Goal: Task Accomplishment & Management: Use online tool/utility

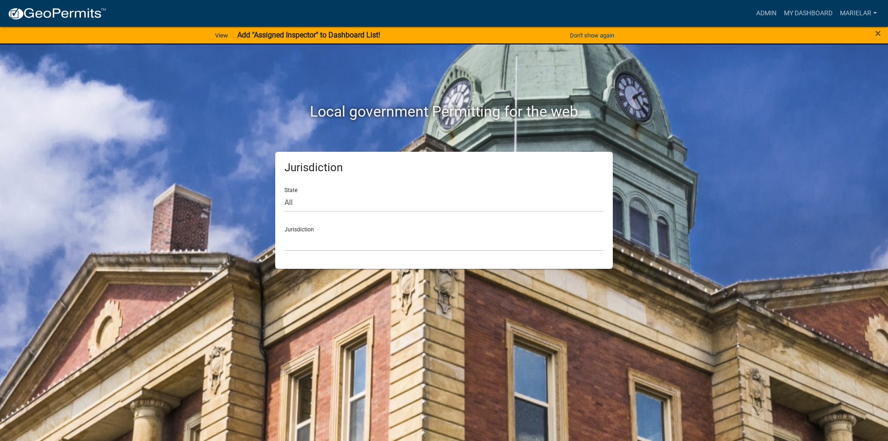
drag, startPoint x: 761, startPoint y: 12, endPoint x: 695, endPoint y: 17, distance: 66.8
click at [681, 16] on div "Admin My Dashboard marielar Admin Account Logout" at bounding box center [497, 14] width 767 height 18
click at [766, 15] on link "Admin" at bounding box center [766, 14] width 28 height 18
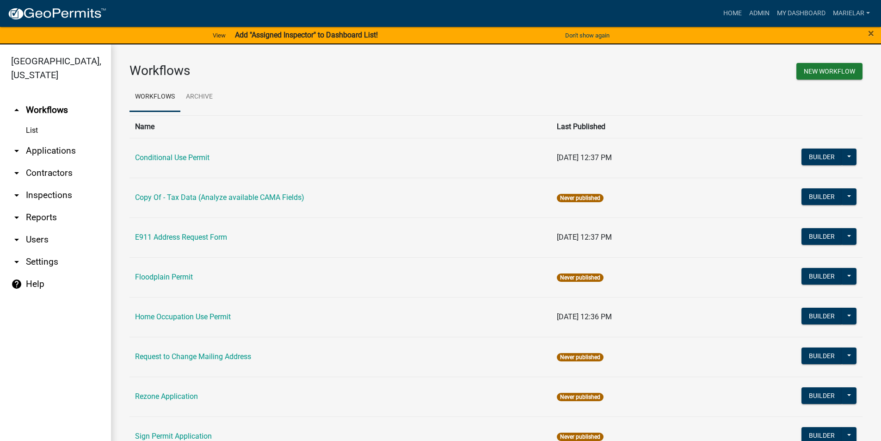
click at [17, 145] on icon "arrow_drop_down" at bounding box center [16, 150] width 11 height 11
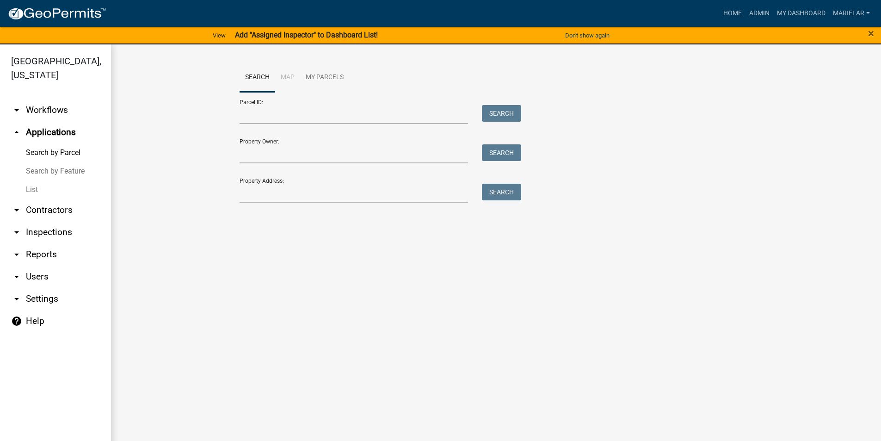
click at [34, 180] on link "List" at bounding box center [55, 189] width 111 height 18
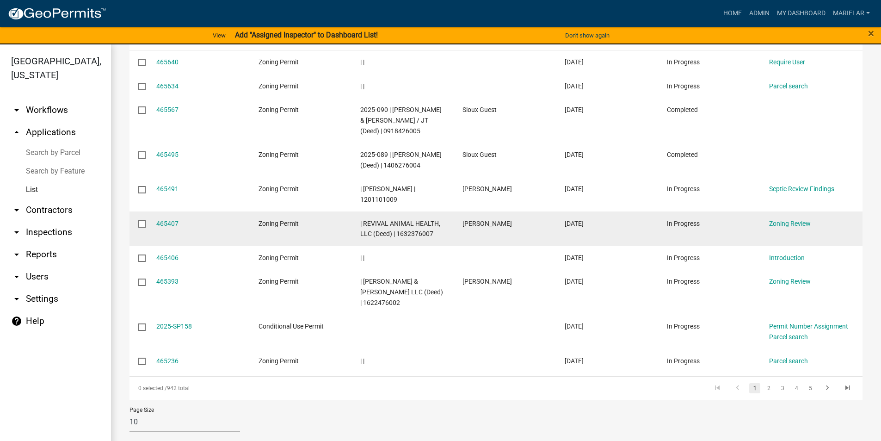
scroll to position [176, 0]
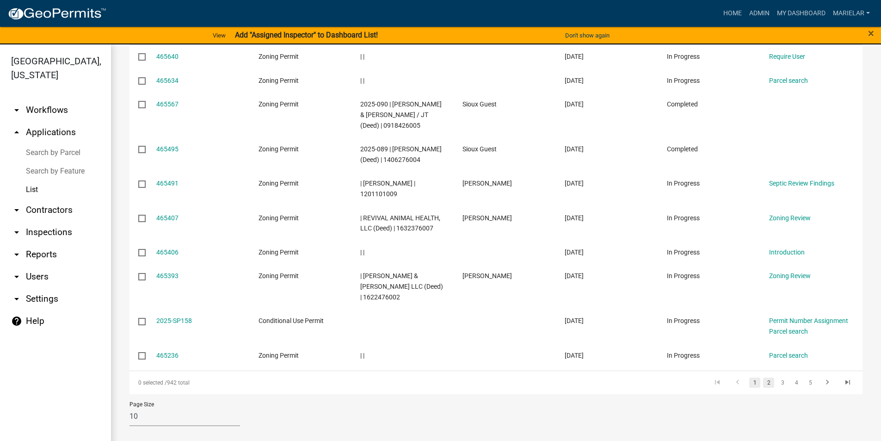
click at [763, 384] on link "2" at bounding box center [768, 382] width 11 height 10
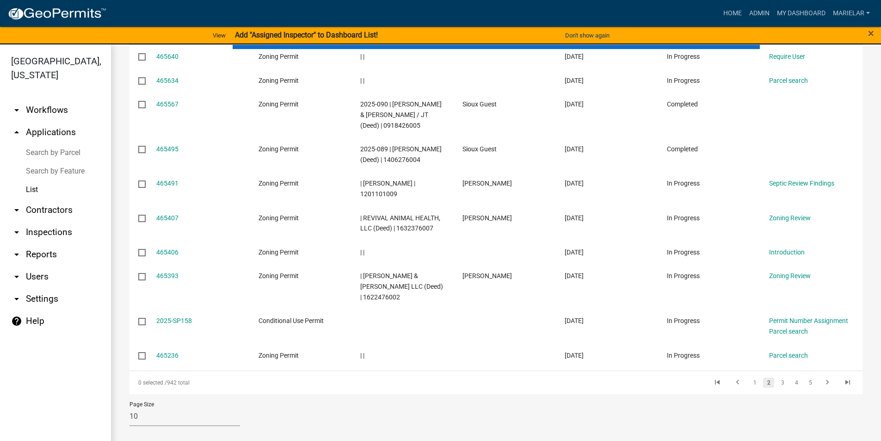
scroll to position [155, 0]
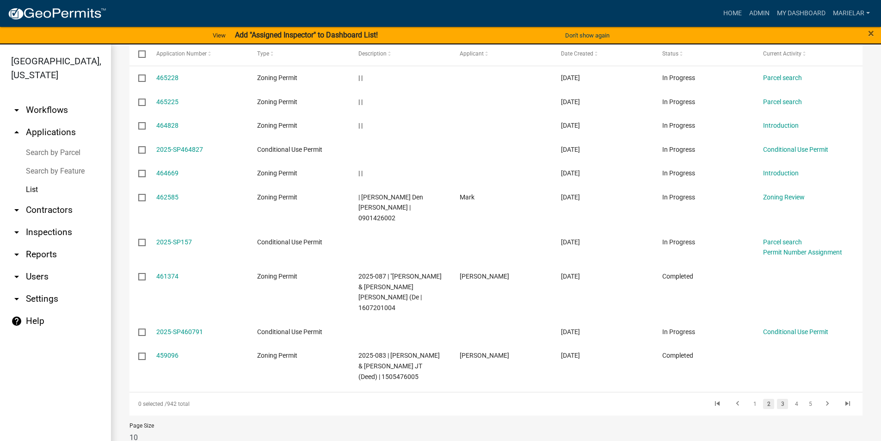
click at [777, 399] on link "3" at bounding box center [782, 404] width 11 height 10
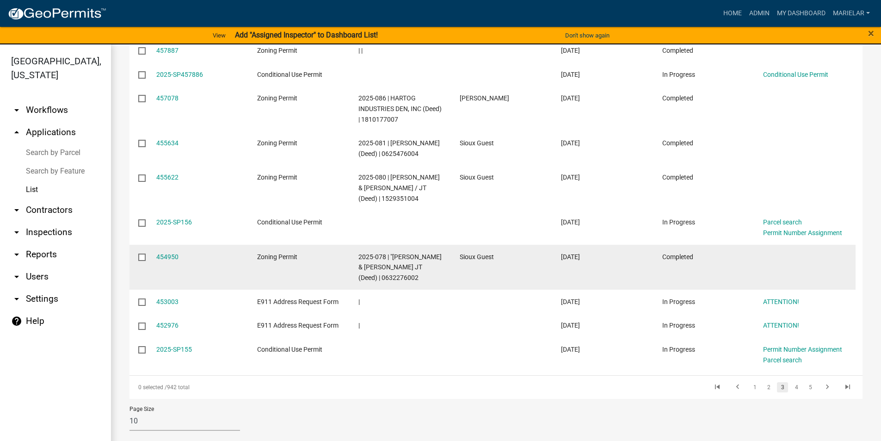
scroll to position [197, 0]
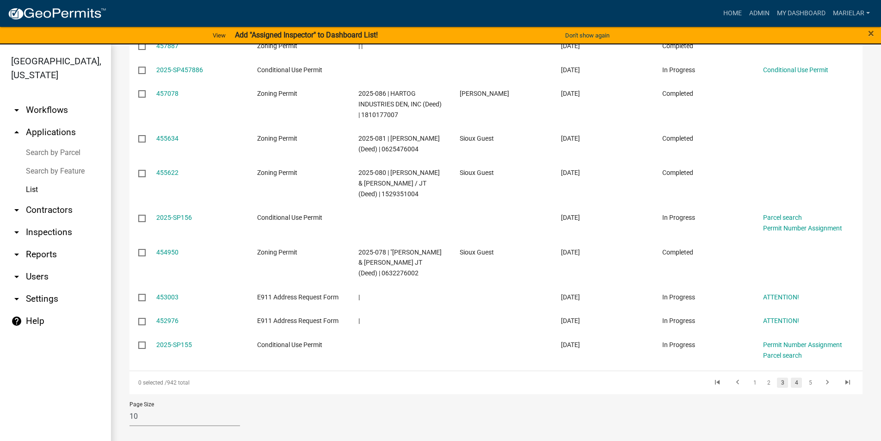
click at [793, 383] on link "4" at bounding box center [796, 382] width 11 height 10
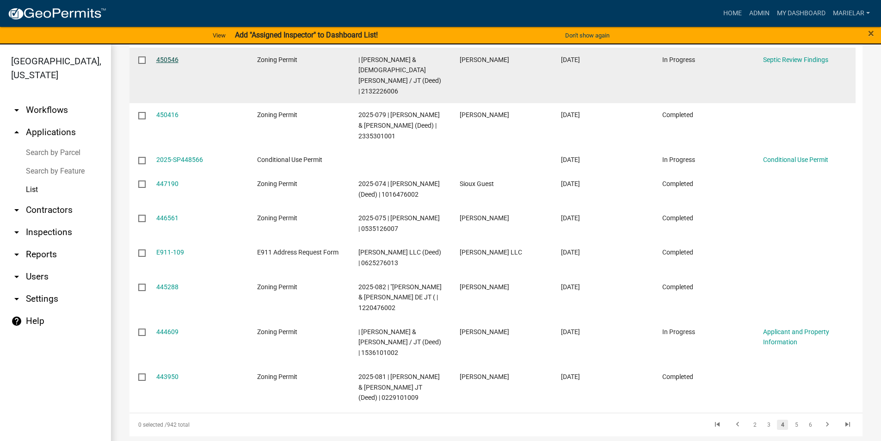
click at [173, 61] on link "450546" at bounding box center [167, 59] width 22 height 7
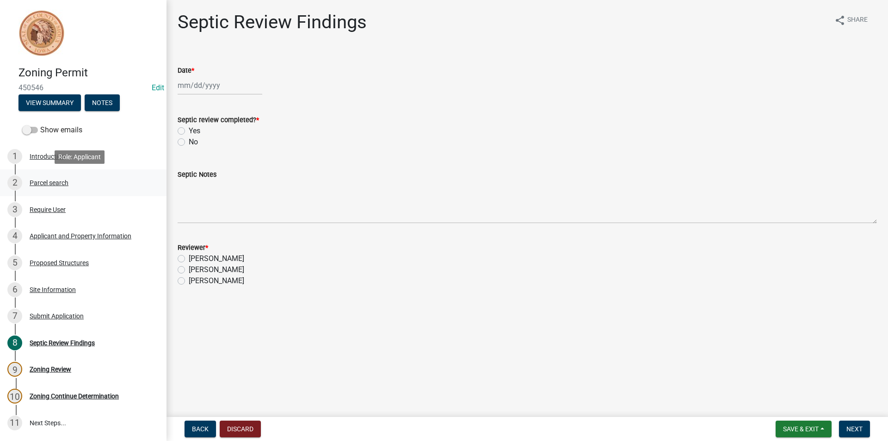
click at [51, 190] on div "2 Parcel search" at bounding box center [79, 182] width 144 height 15
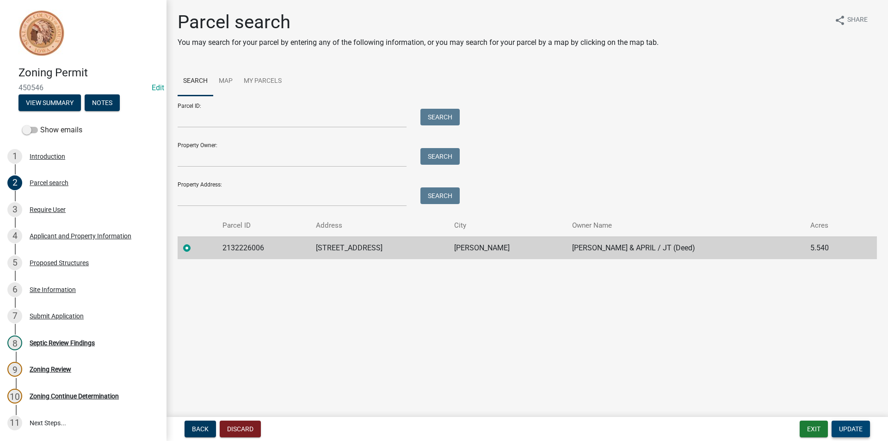
click at [849, 426] on span "Update" at bounding box center [851, 428] width 24 height 7
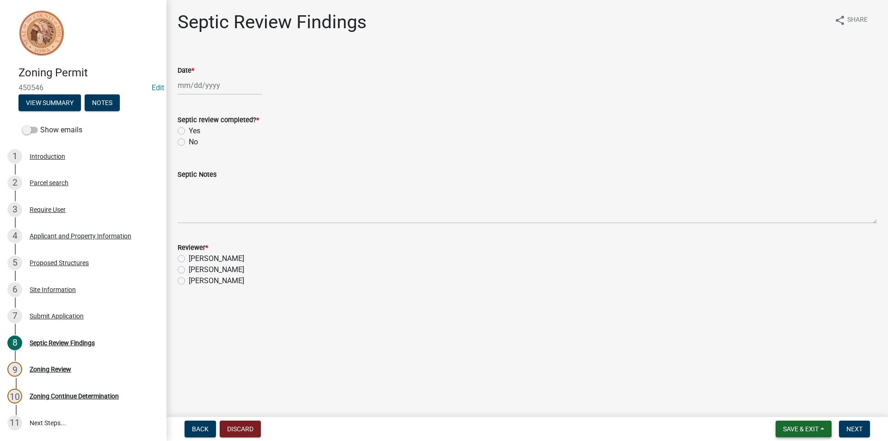
click at [804, 429] on span "Save & Exit" at bounding box center [801, 428] width 36 height 7
click at [803, 406] on button "Save & Exit" at bounding box center [794, 404] width 74 height 22
